Goal: Task Accomplishment & Management: Manage account settings

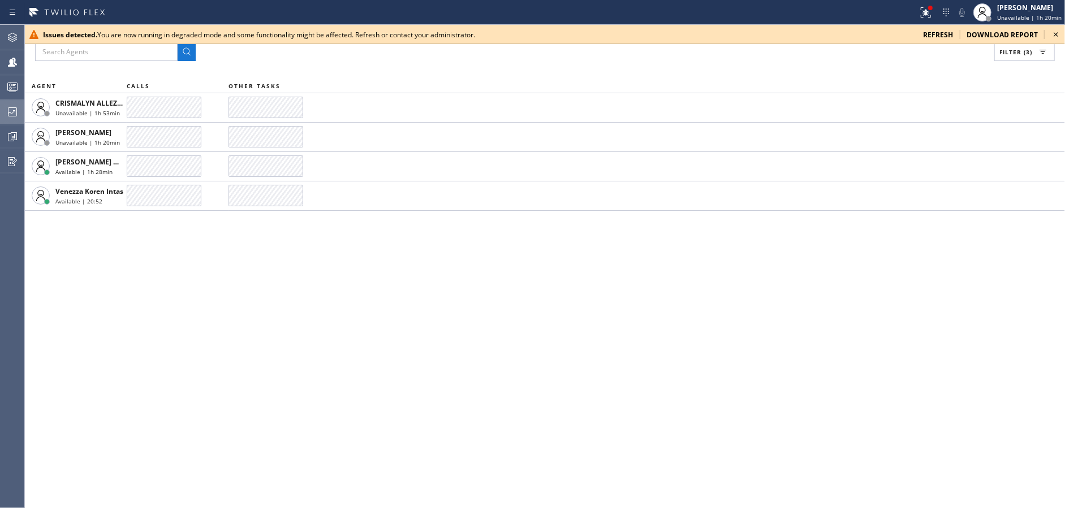
click at [6, 107] on div at bounding box center [12, 112] width 25 height 14
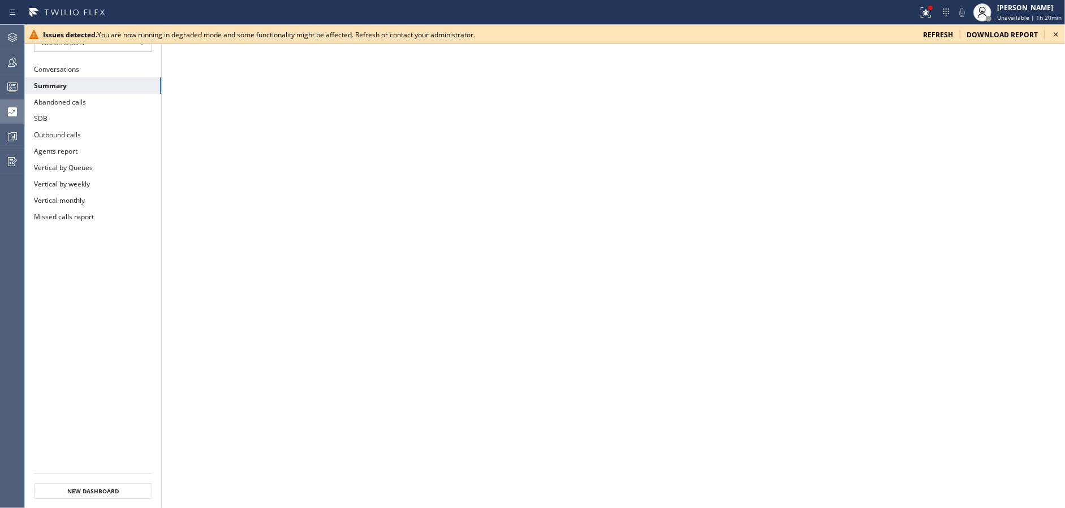
click at [13, 114] on icon at bounding box center [12, 111] width 9 height 9
click at [1060, 35] on icon at bounding box center [1056, 35] width 14 height 14
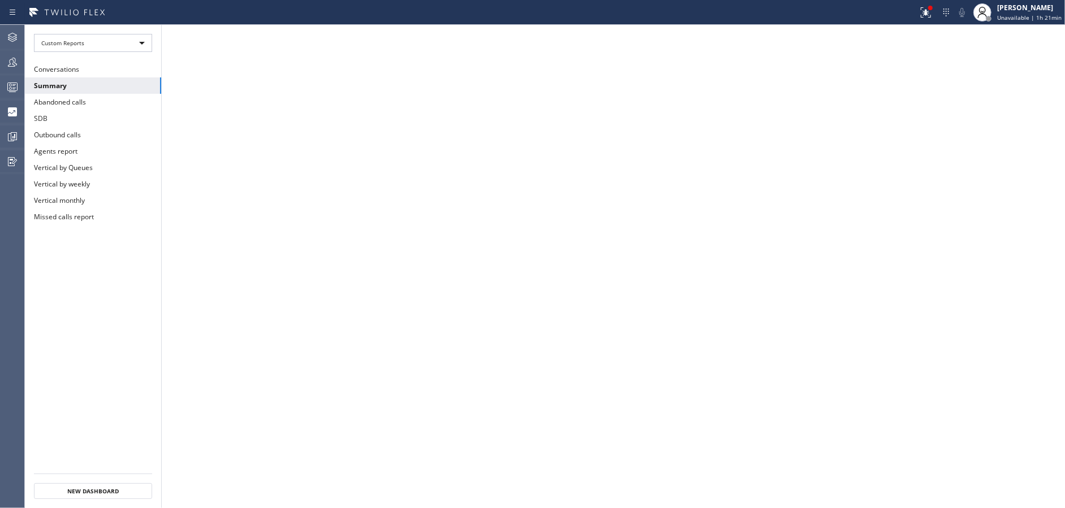
drag, startPoint x: 935, startPoint y: 18, endPoint x: 933, endPoint y: 24, distance: 7.0
click at [933, 18] on icon at bounding box center [926, 13] width 14 height 14
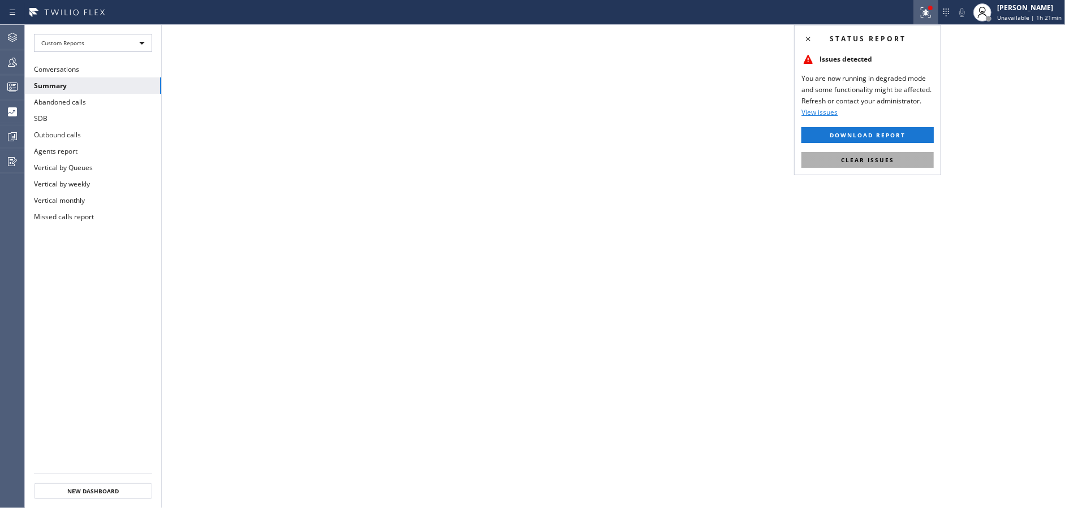
drag, startPoint x: 904, startPoint y: 166, endPoint x: 897, endPoint y: 162, distance: 7.6
click at [904, 165] on button "Clear issues" at bounding box center [867, 160] width 132 height 16
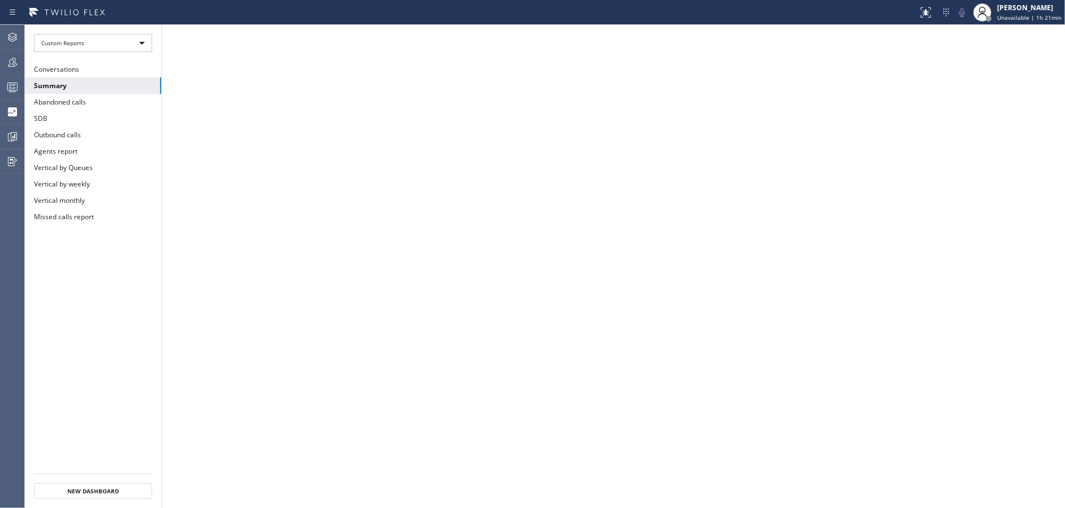
drag, startPoint x: 18, startPoint y: 64, endPoint x: 67, endPoint y: 54, distance: 50.9
click at [19, 64] on div at bounding box center [12, 62] width 25 height 14
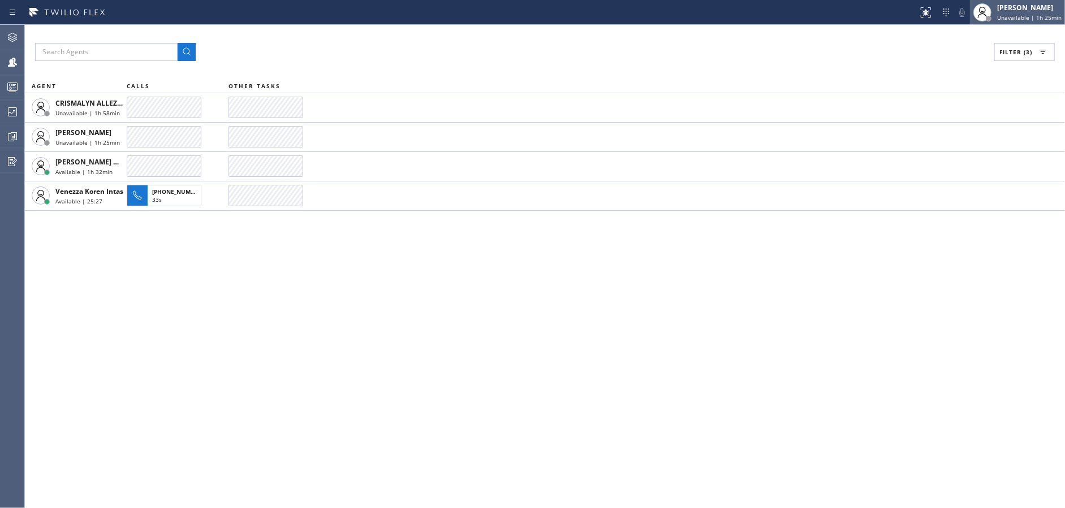
click at [1025, 18] on span "Unavailable | 1h 25min" at bounding box center [1029, 18] width 64 height 8
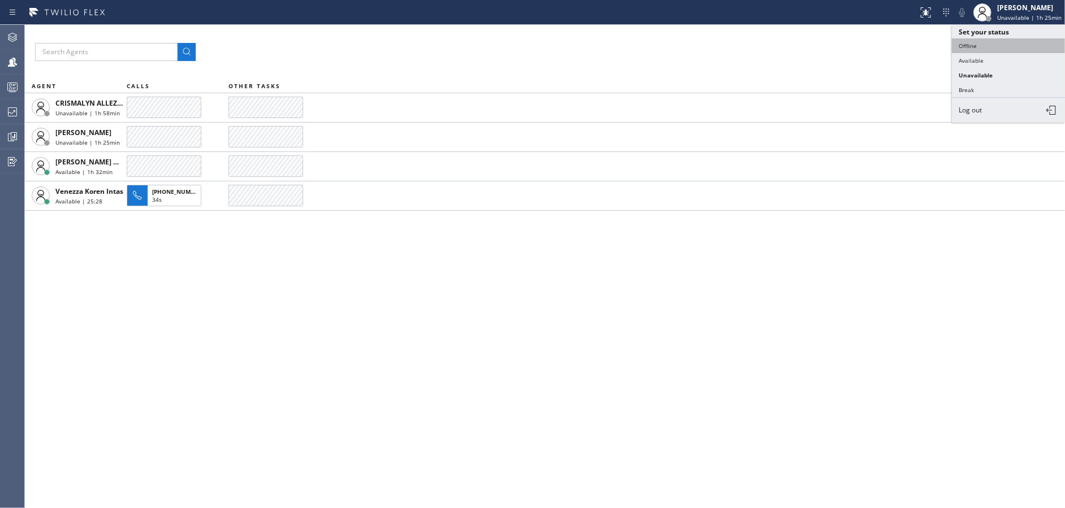
click at [1009, 43] on button "Offline" at bounding box center [1008, 45] width 113 height 15
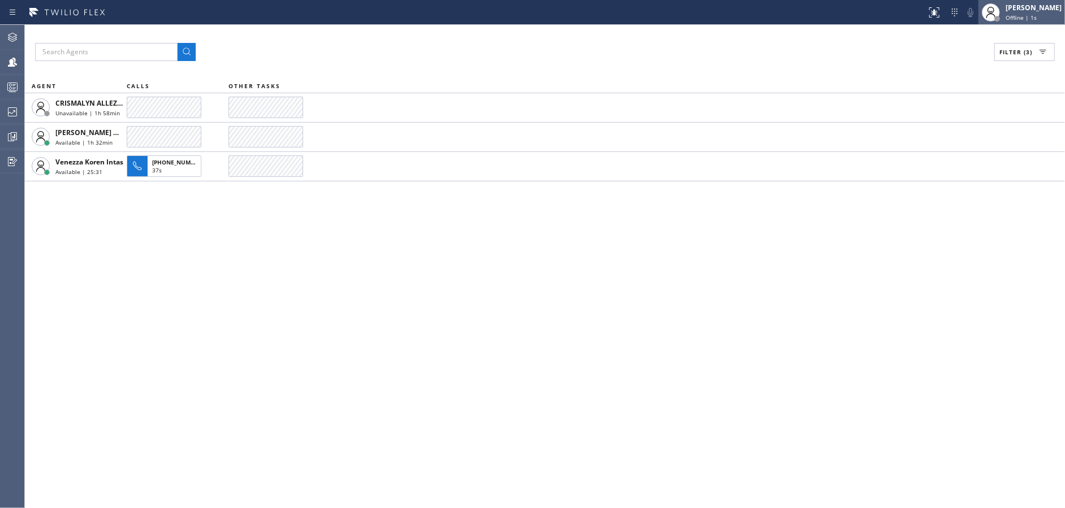
click at [1035, 6] on div "[PERSON_NAME]" at bounding box center [1034, 8] width 56 height 10
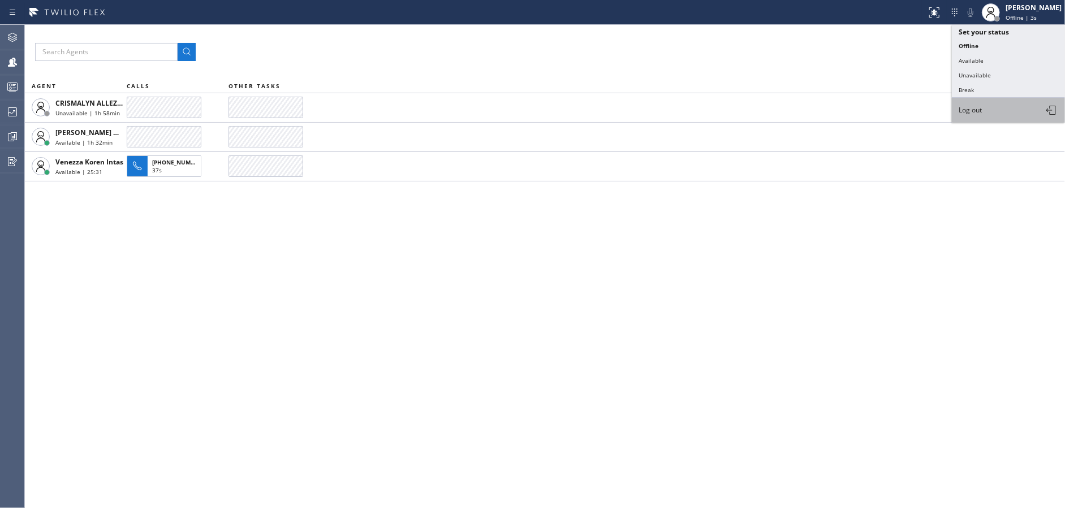
click at [1013, 112] on button "Log out" at bounding box center [1008, 110] width 113 height 25
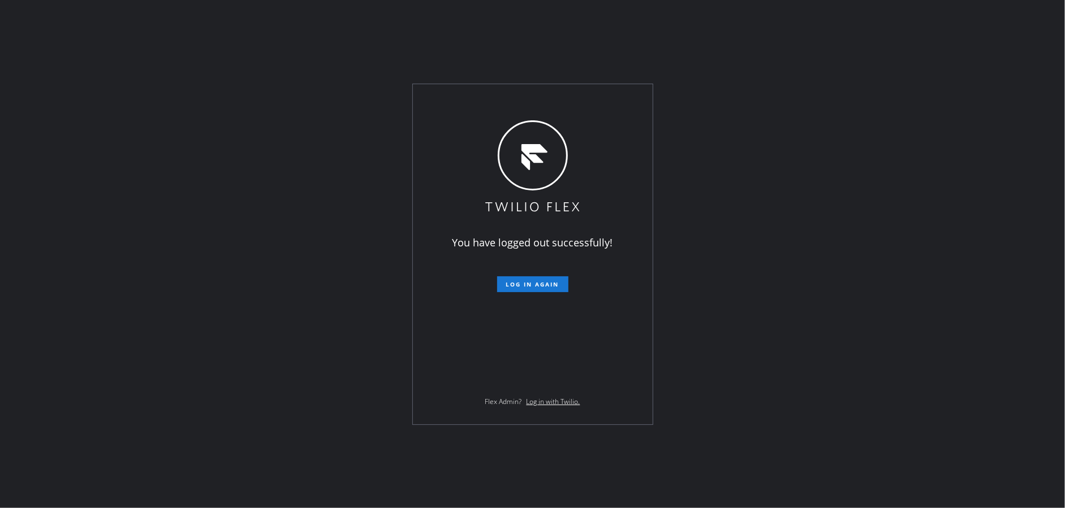
click at [1000, 158] on div "You have logged out successfully! Log in again Flex Admin? Log in with Twilio." at bounding box center [532, 254] width 1065 height 508
